Goal: Task Accomplishment & Management: Use online tool/utility

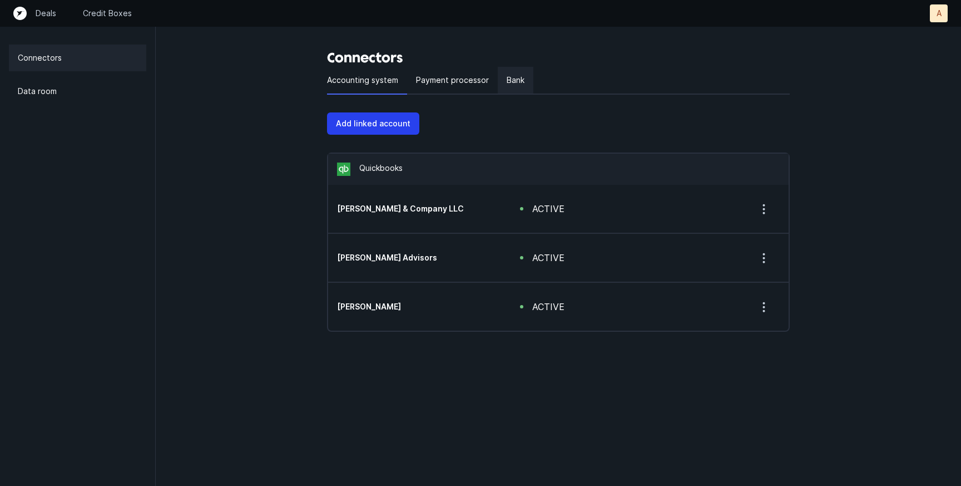
click at [509, 83] on p "Bank" at bounding box center [516, 79] width 18 height 13
